Goal: Book appointment/travel/reservation

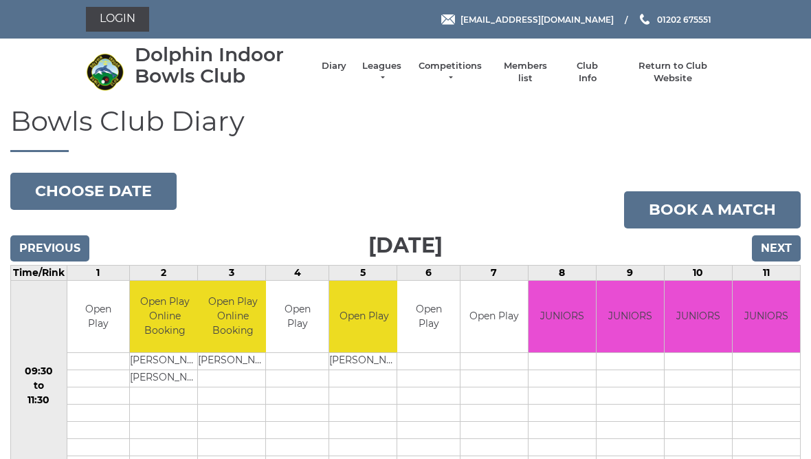
click at [785, 248] on input "Next" at bounding box center [776, 248] width 49 height 26
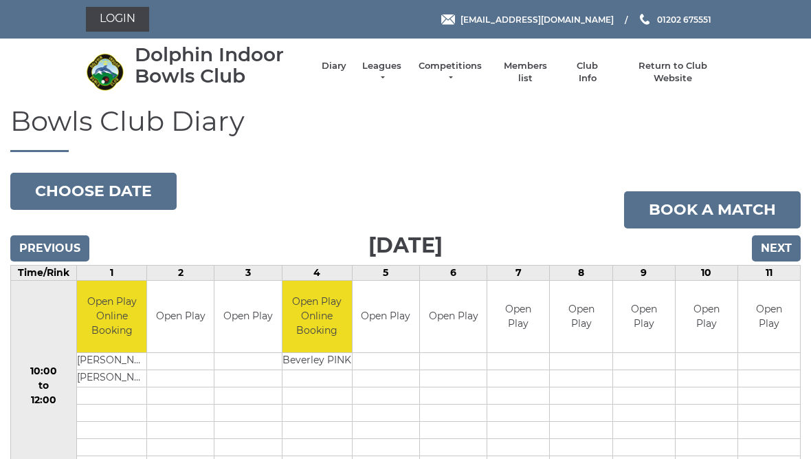
click at [782, 250] on input "Next" at bounding box center [776, 248] width 49 height 26
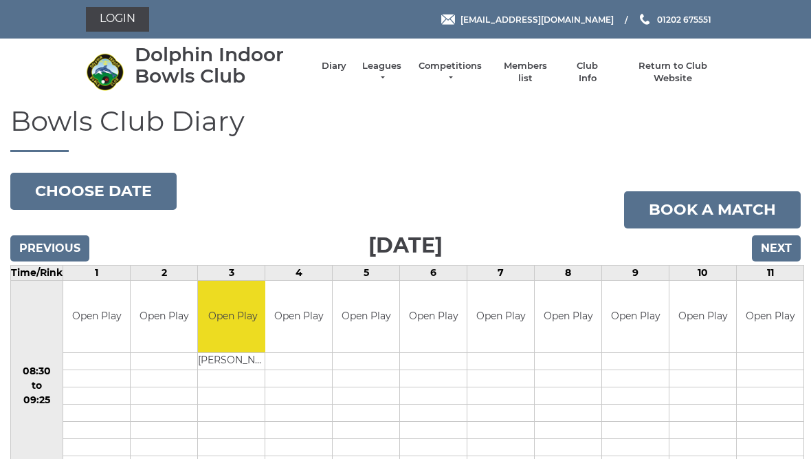
click at [784, 244] on input "Next" at bounding box center [776, 248] width 49 height 26
click at [784, 254] on input "Next" at bounding box center [776, 248] width 49 height 26
click at [776, 244] on input "Next" at bounding box center [776, 248] width 49 height 26
click at [795, 256] on input "Next" at bounding box center [776, 248] width 49 height 26
click at [792, 254] on input "Next" at bounding box center [776, 248] width 49 height 26
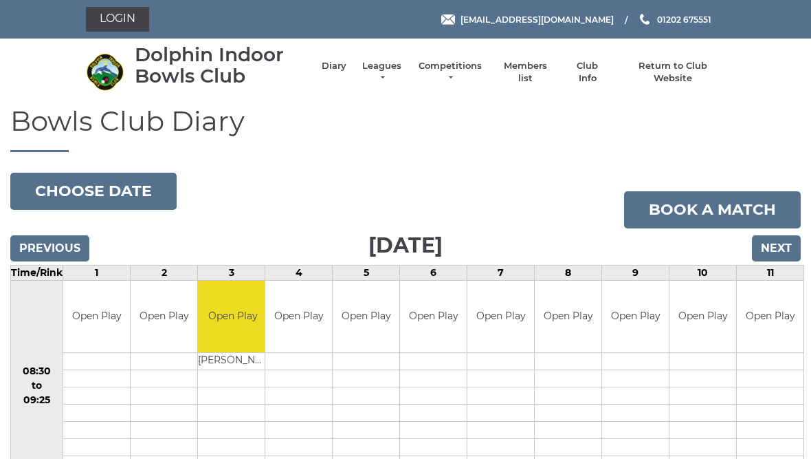
click at [780, 241] on input "Next" at bounding box center [776, 248] width 49 height 26
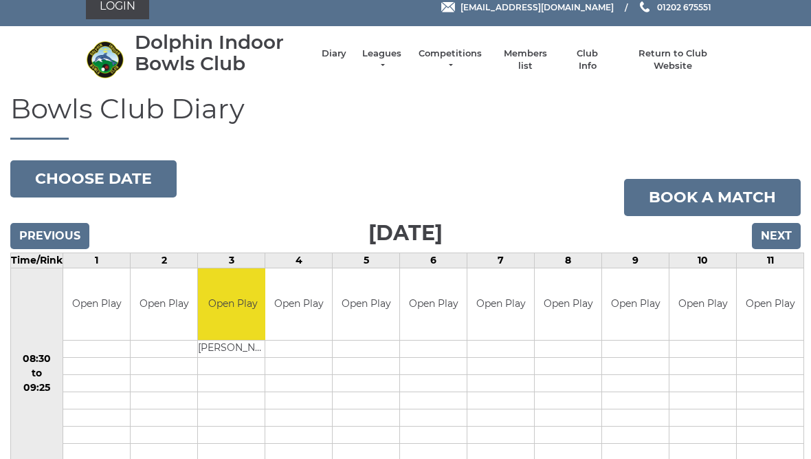
click at [782, 232] on input "Next" at bounding box center [776, 236] width 49 height 26
click at [784, 244] on input "Next" at bounding box center [776, 236] width 49 height 26
click at [791, 231] on input "Next" at bounding box center [776, 236] width 49 height 26
click at [789, 240] on input "Next" at bounding box center [776, 236] width 49 height 26
click at [785, 245] on input "Next" at bounding box center [776, 236] width 49 height 26
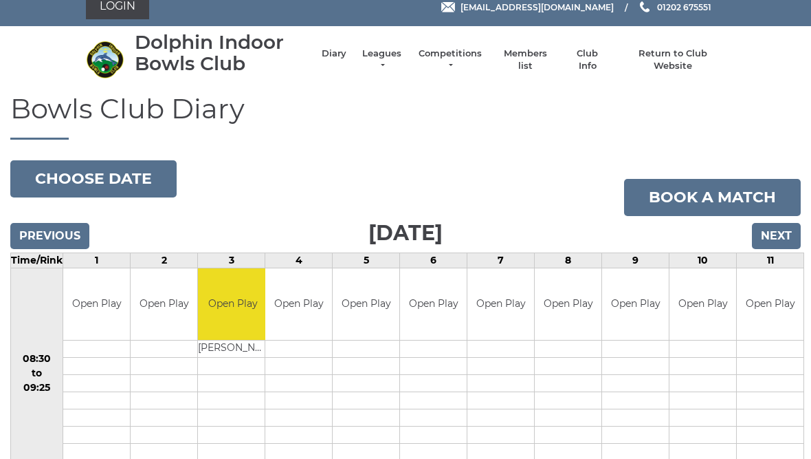
click at [792, 245] on input "Next" at bounding box center [776, 236] width 49 height 26
click at [791, 245] on input "Next" at bounding box center [776, 236] width 49 height 26
click at [791, 246] on input "Next" at bounding box center [776, 236] width 49 height 26
click at [790, 245] on input "Next" at bounding box center [776, 236] width 49 height 26
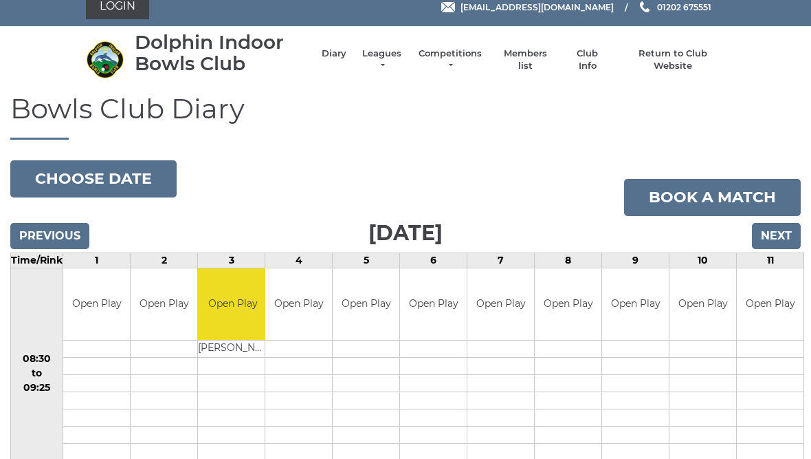
click at [791, 243] on input "Next" at bounding box center [776, 236] width 49 height 26
click at [792, 247] on input "Next" at bounding box center [776, 236] width 49 height 26
click at [784, 246] on input "Next" at bounding box center [776, 236] width 49 height 26
click at [789, 245] on input "Next" at bounding box center [776, 236] width 49 height 26
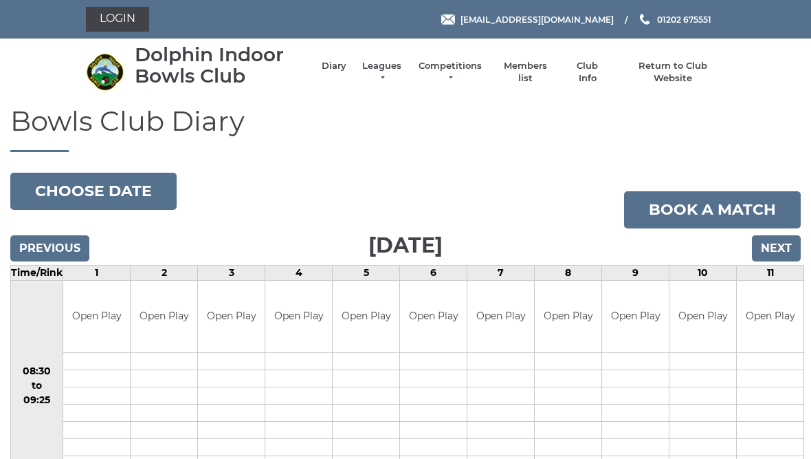
click at [791, 247] on input "Next" at bounding box center [776, 248] width 49 height 26
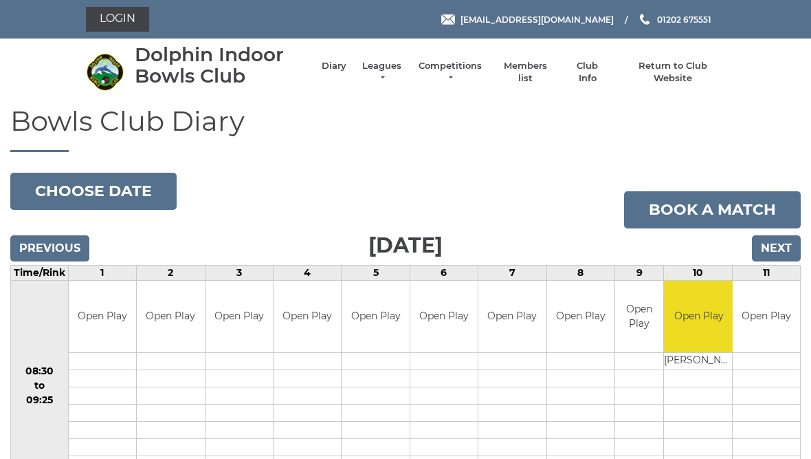
click at [54, 246] on input "Previous" at bounding box center [49, 248] width 79 height 26
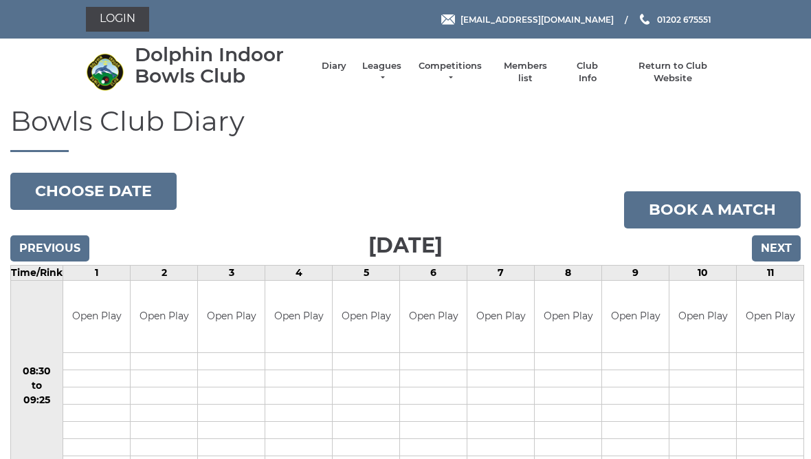
click at [785, 243] on input "Next" at bounding box center [776, 248] width 49 height 26
